Goal: Check status: Check status

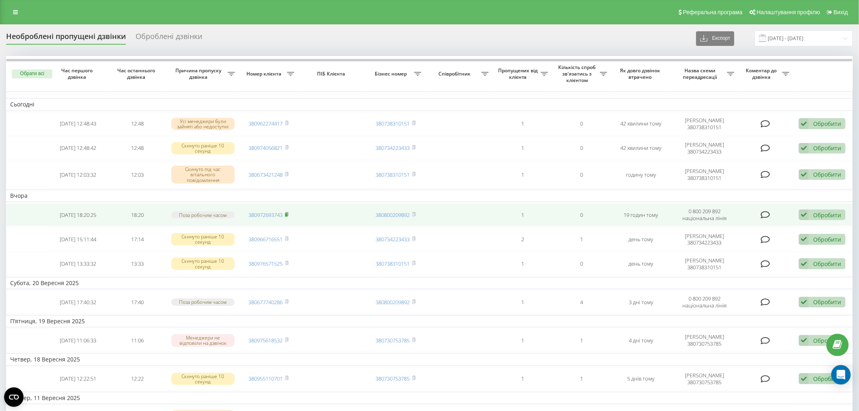
click at [288, 212] on icon at bounding box center [287, 214] width 4 height 5
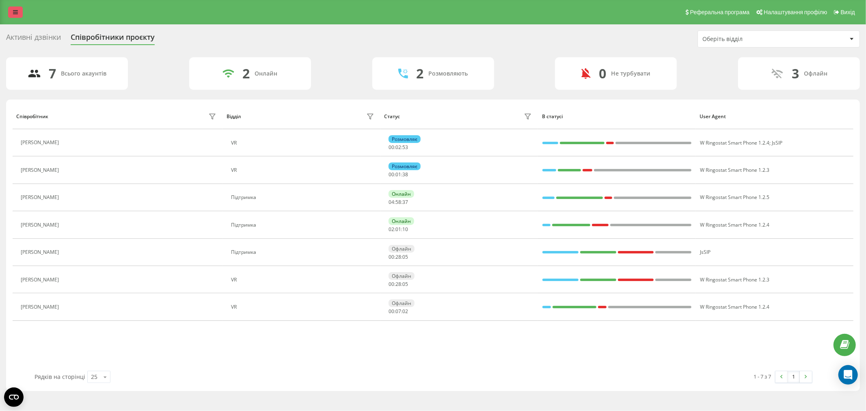
click at [16, 17] on div "Реферальна програма Налаштування профілю Вихід" at bounding box center [433, 12] width 866 height 24
click at [12, 6] on div "Реферальна програма Налаштування профілю Вихід" at bounding box center [433, 12] width 866 height 24
click at [15, 15] on link at bounding box center [15, 11] width 15 height 11
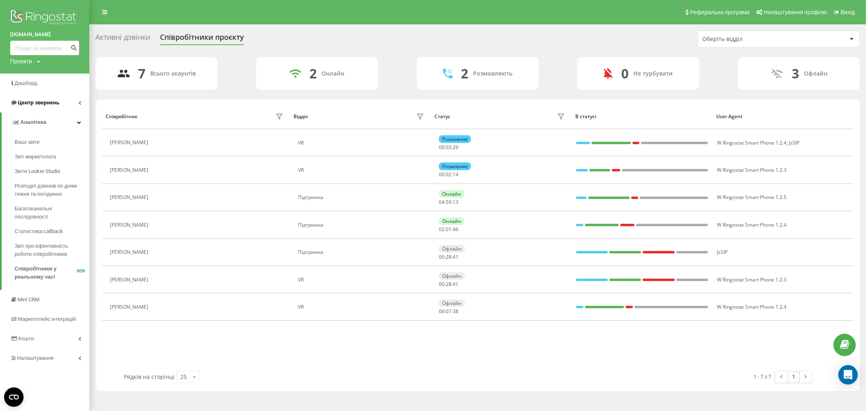
click at [67, 102] on link "Центр звернень" at bounding box center [44, 102] width 89 height 19
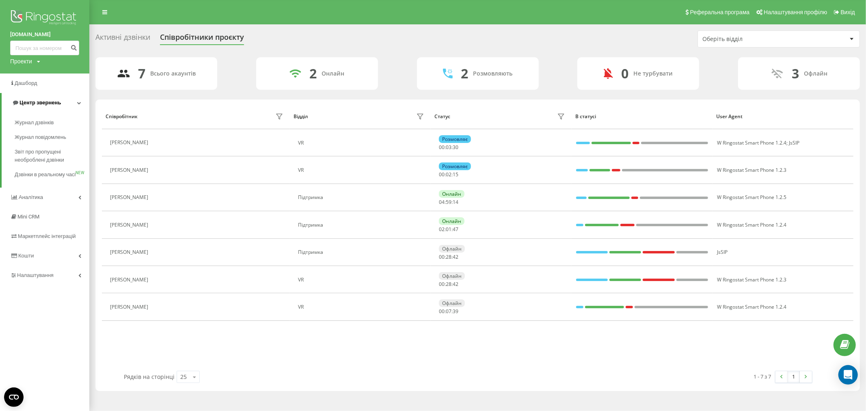
click at [67, 103] on link "Центр звернень" at bounding box center [46, 102] width 88 height 19
click at [67, 103] on link "Центр звернень" at bounding box center [44, 102] width 89 height 19
